Goal: Information Seeking & Learning: Learn about a topic

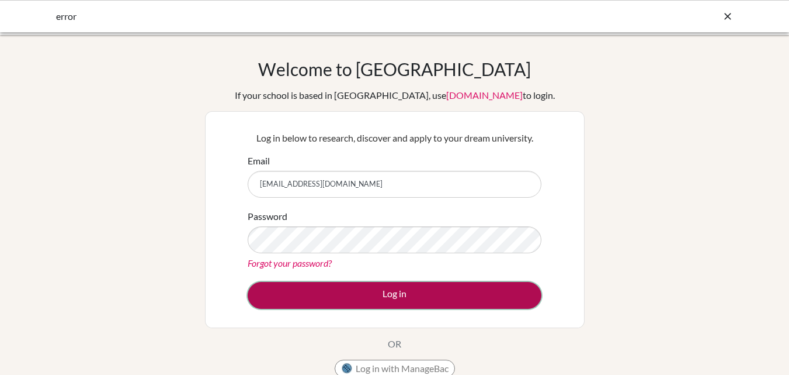
click at [342, 293] on button "Log in" at bounding box center [395, 295] width 294 height 27
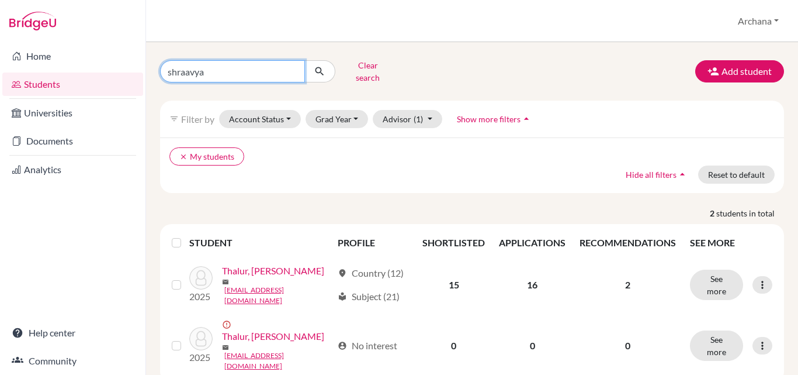
click at [296, 72] on input "shraavya" at bounding box center [232, 71] width 145 height 22
click at [293, 68] on input "shraavya" at bounding box center [232, 71] width 145 height 22
type input "[PERSON_NAME]"
click button "submit" at bounding box center [319, 71] width 31 height 22
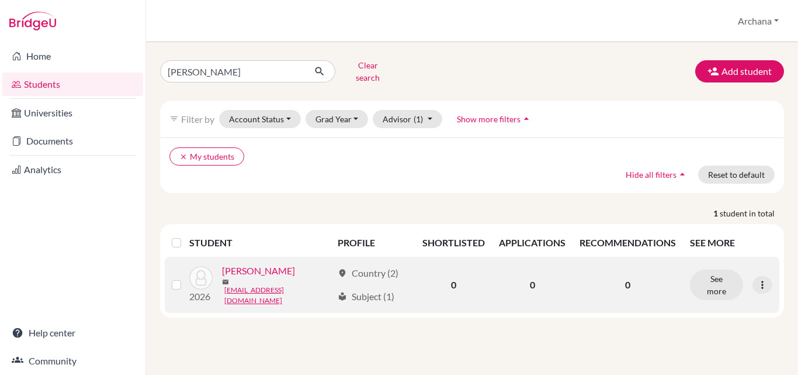
click at [245, 278] on link "Thankachan, Prathyush" at bounding box center [258, 271] width 73 height 14
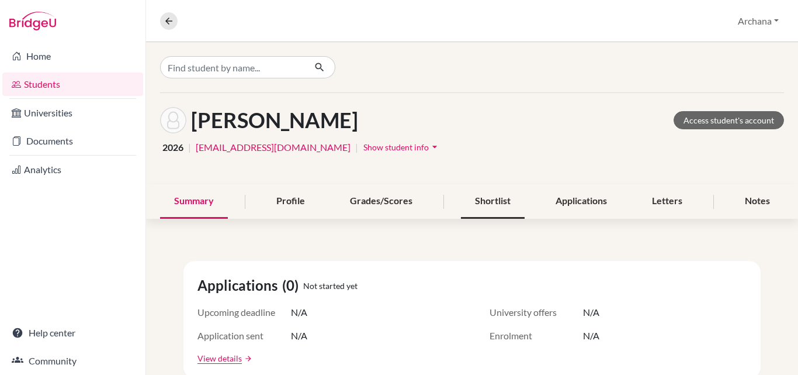
click at [488, 200] on div "Shortlist" at bounding box center [493, 201] width 64 height 34
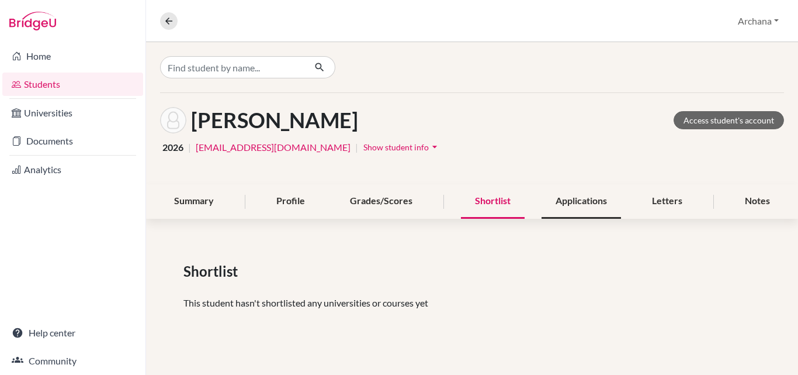
click at [580, 207] on div "Applications" at bounding box center [581, 201] width 79 height 34
click at [490, 204] on div "Shortlist" at bounding box center [493, 201] width 64 height 34
click at [382, 203] on div "Grades/Scores" at bounding box center [381, 201] width 91 height 34
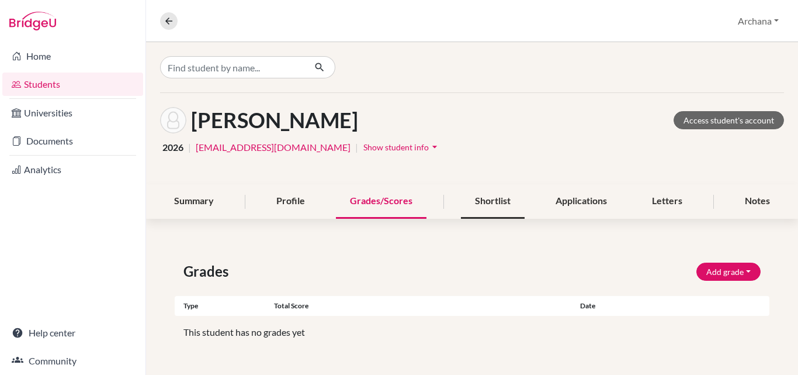
click at [491, 207] on div "Shortlist" at bounding box center [493, 201] width 64 height 34
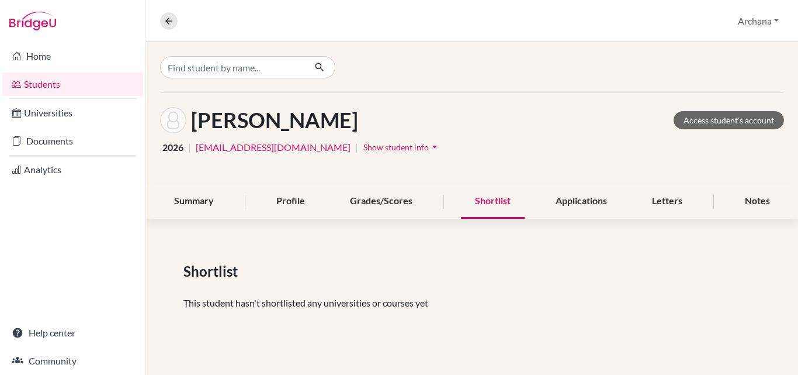
click at [429, 144] on span "Show student info" at bounding box center [395, 147] width 65 height 10
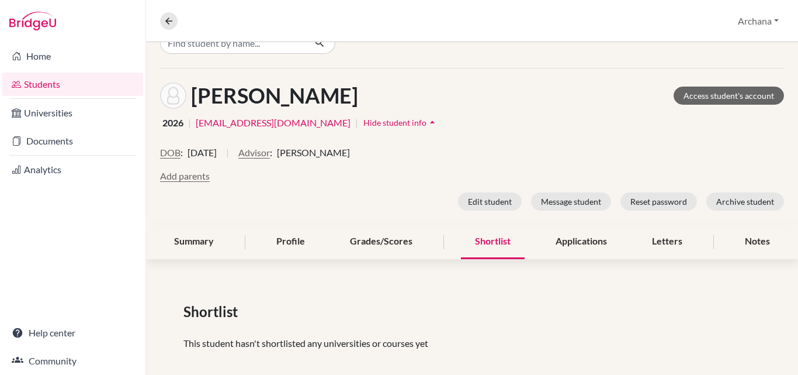
scroll to position [37, 0]
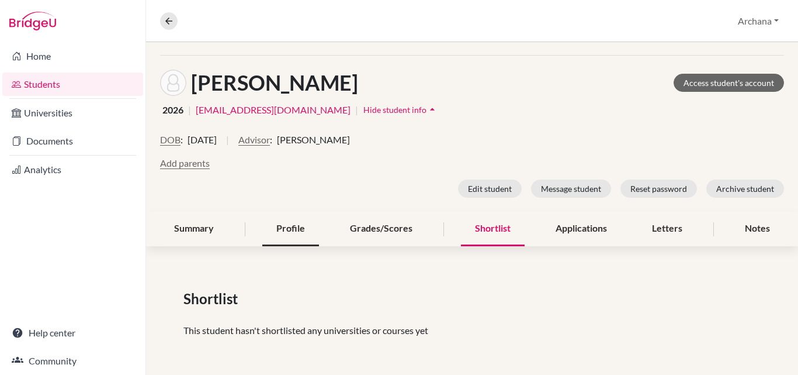
click at [297, 234] on div "Profile" at bounding box center [290, 229] width 57 height 34
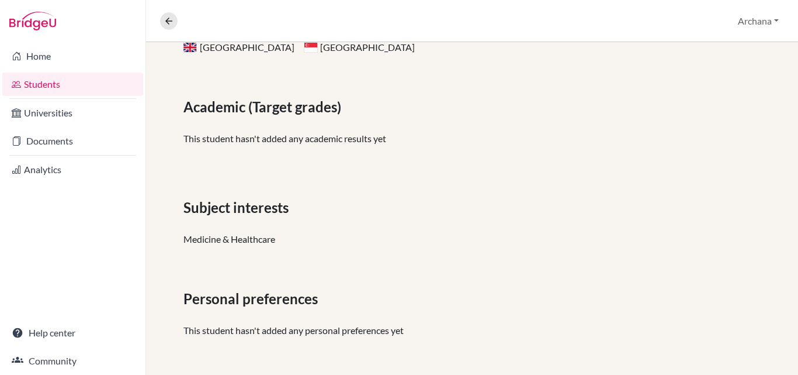
scroll to position [145, 0]
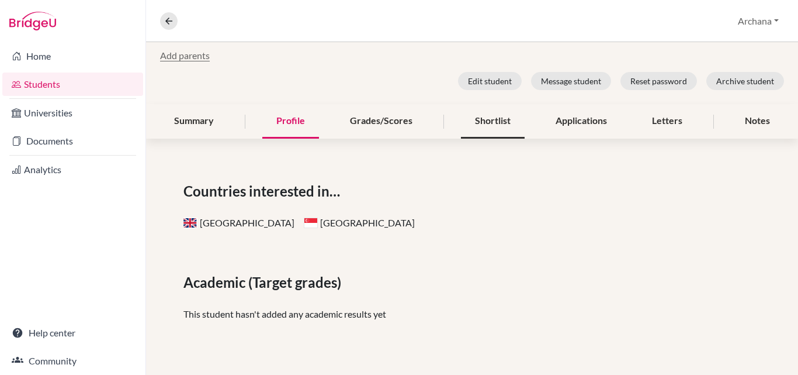
click at [491, 129] on div "Shortlist" at bounding box center [493, 121] width 64 height 34
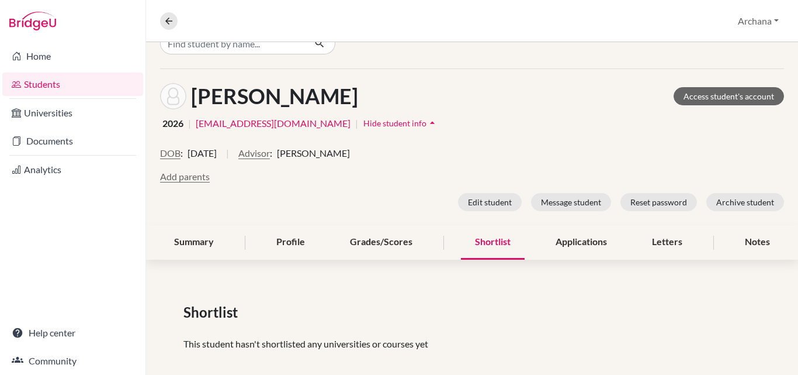
scroll to position [37, 0]
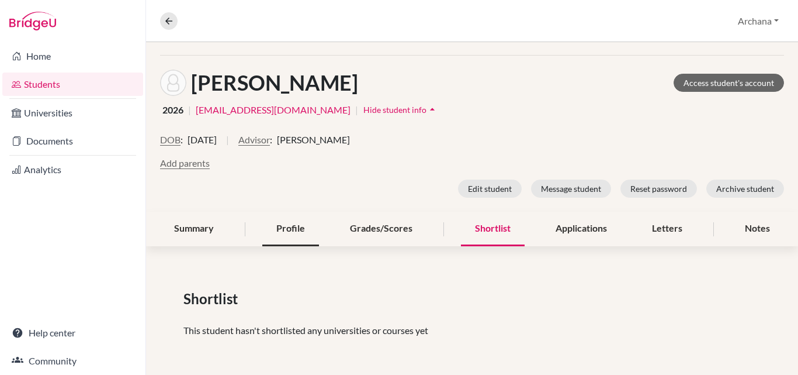
click at [296, 224] on div "Profile" at bounding box center [290, 229] width 57 height 34
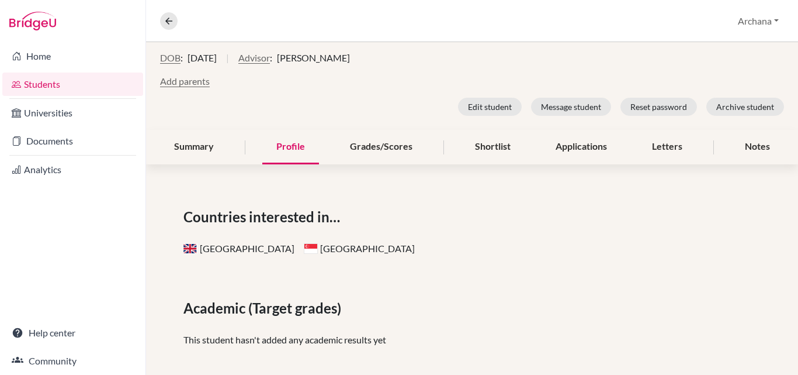
scroll to position [234, 0]
